Goal: Book appointment/travel/reservation

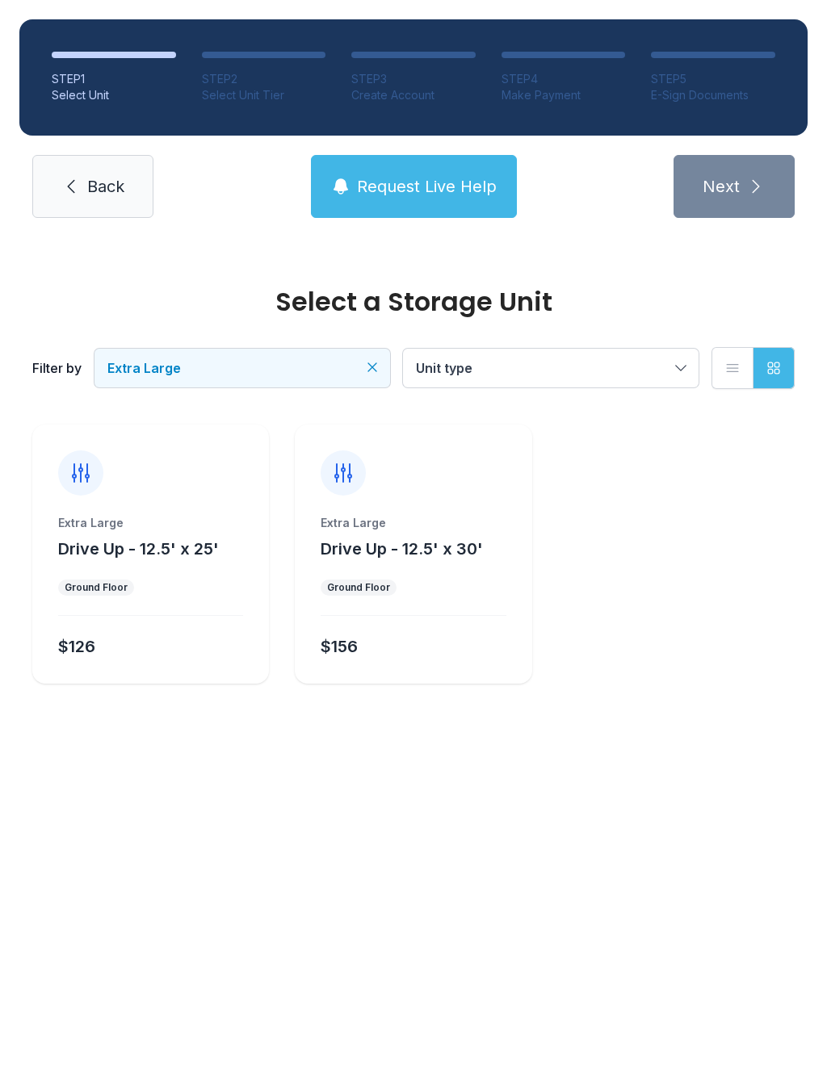
click at [452, 558] on span "Drive Up - 12.5' x 30'" at bounding box center [402, 548] width 162 height 19
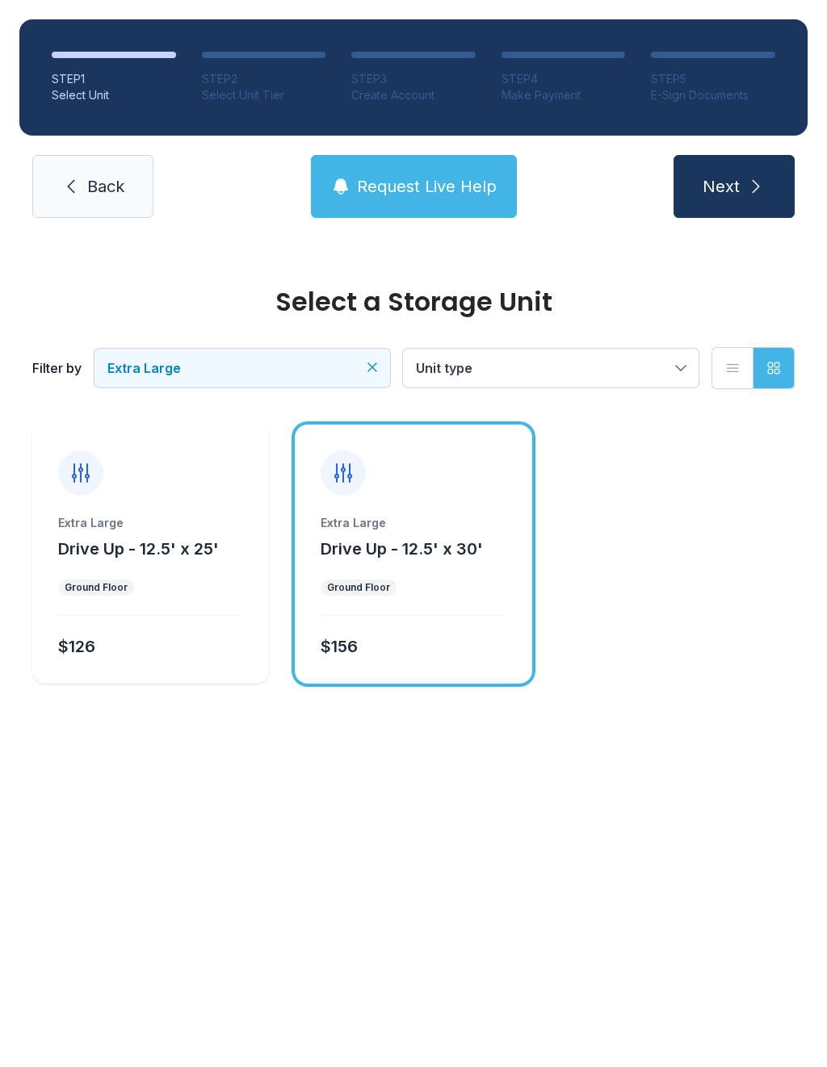
click at [734, 184] on span "Next" at bounding box center [721, 186] width 37 height 23
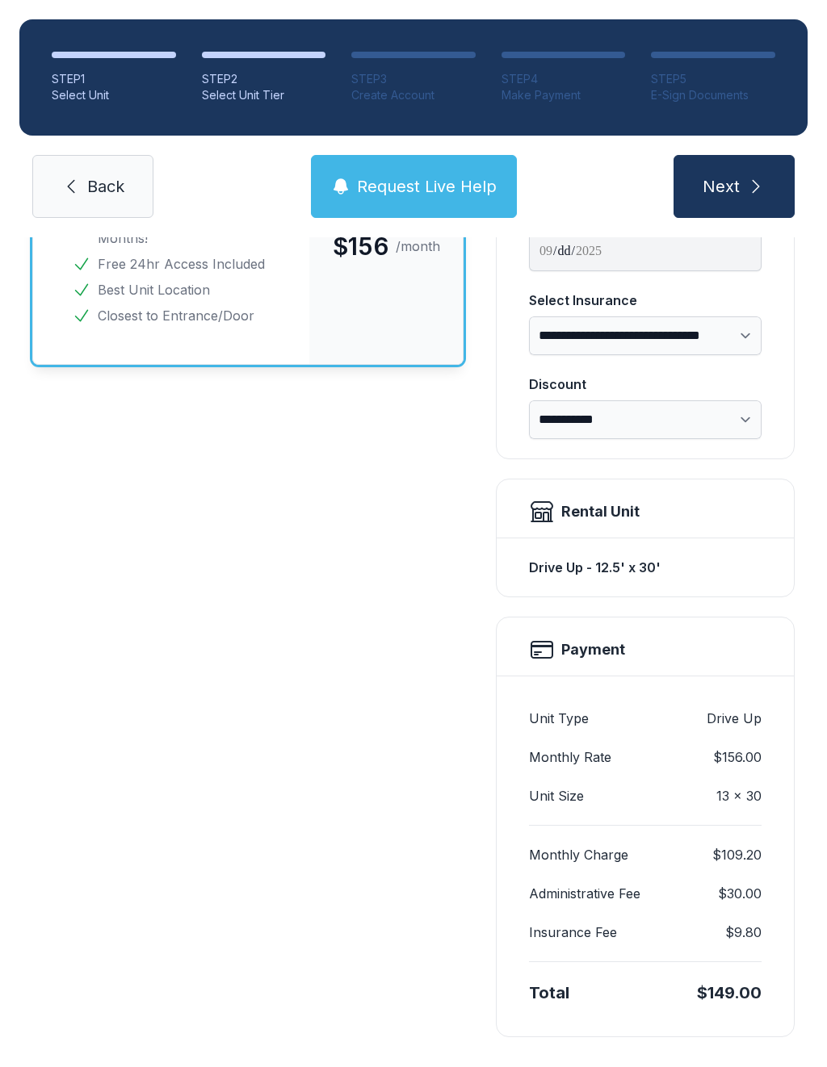
scroll to position [219, 0]
click at [96, 178] on span "Back" at bounding box center [105, 186] width 37 height 23
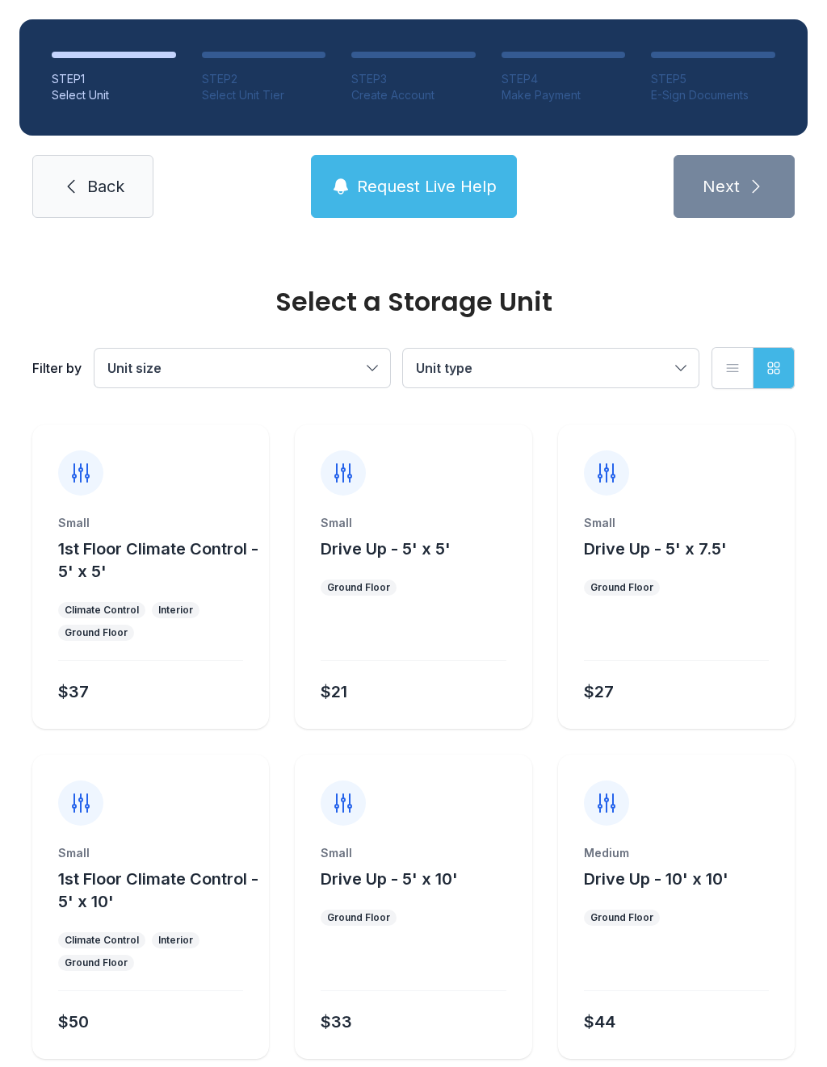
click at [361, 367] on span "Unit size" at bounding box center [234, 368] width 254 height 19
click at [680, 367] on button "Unit type" at bounding box center [551, 368] width 296 height 39
click at [116, 190] on span "Back" at bounding box center [105, 186] width 37 height 23
